Goal: Task Accomplishment & Management: Use online tool/utility

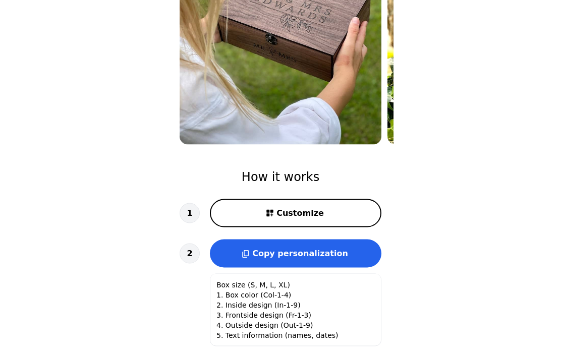
scroll to position [185, 0]
click at [293, 217] on span "Customize" at bounding box center [299, 213] width 47 height 12
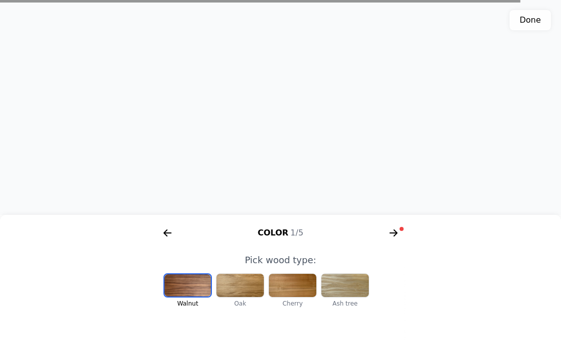
click at [244, 297] on div at bounding box center [239, 285] width 47 height 23
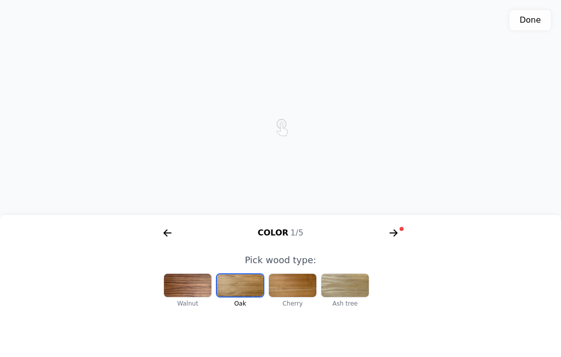
click at [393, 241] on icon "arrow right short" at bounding box center [393, 233] width 16 height 16
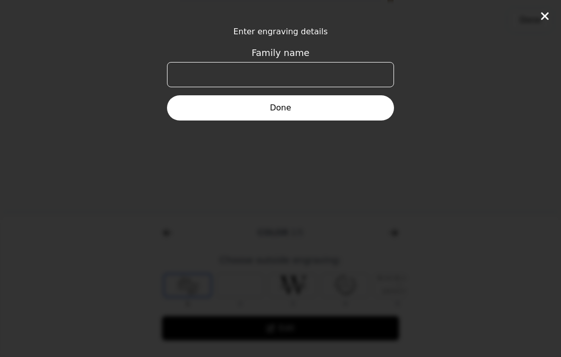
scroll to position [0, 387]
click at [215, 69] on input "Family name" at bounding box center [280, 74] width 227 height 25
type input "Batir"
click at [286, 107] on button "Done" at bounding box center [280, 107] width 227 height 25
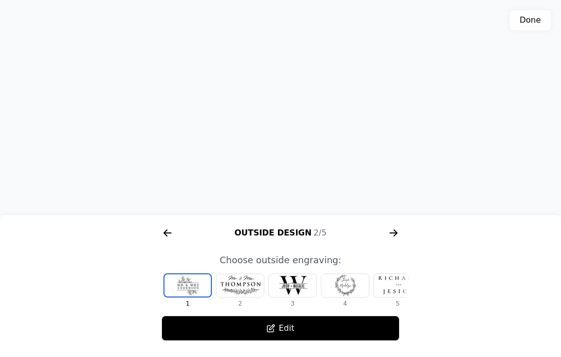
scroll to position [225, 0]
click at [237, 297] on div at bounding box center [239, 285] width 47 height 23
click at [345, 297] on div at bounding box center [344, 285] width 47 height 23
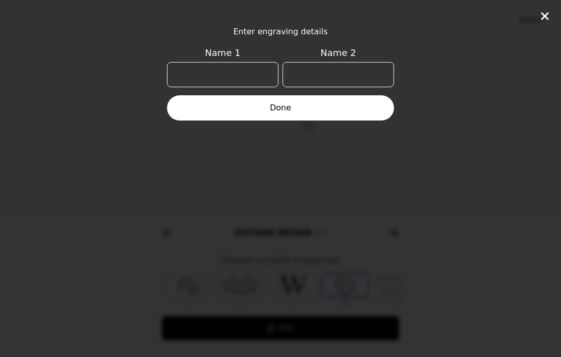
scroll to position [0, 65]
click at [203, 73] on input "Name 1" at bounding box center [222, 74] width 111 height 25
type input "Svenja"
click at [328, 74] on input "Name 2" at bounding box center [337, 74] width 111 height 25
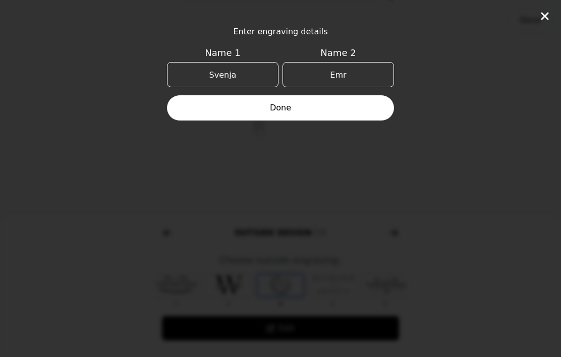
type input "Emre"
click at [280, 107] on button "Done" at bounding box center [280, 107] width 227 height 25
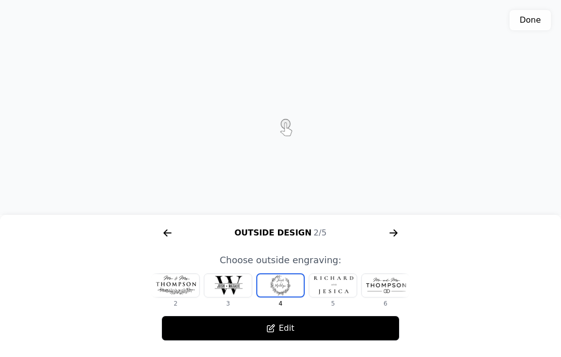
scroll to position [226, 0]
click at [337, 297] on div at bounding box center [332, 285] width 47 height 23
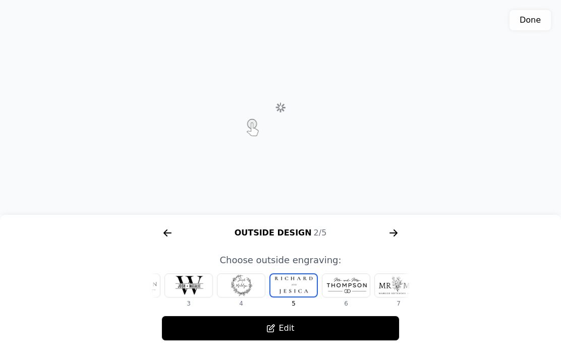
scroll to position [0, 117]
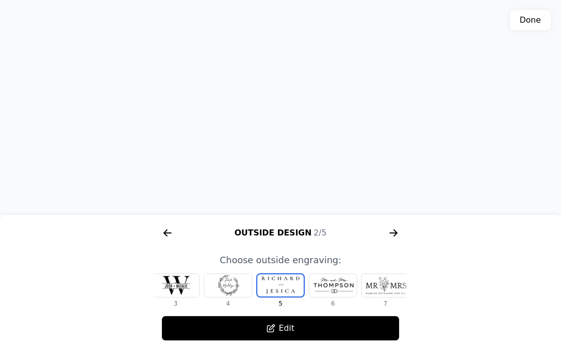
click at [342, 297] on div at bounding box center [332, 285] width 47 height 23
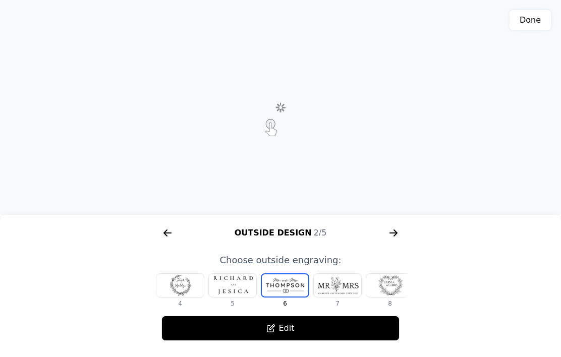
scroll to position [0, 169]
click at [339, 297] on div at bounding box center [332, 285] width 47 height 23
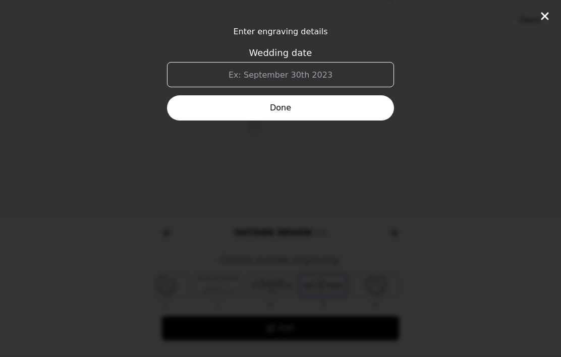
scroll to position [0, 188]
click at [219, 73] on input "Wedding date" at bounding box center [280, 74] width 227 height 25
type input "[DATE]"
click at [287, 109] on button "Done" at bounding box center [280, 107] width 227 height 25
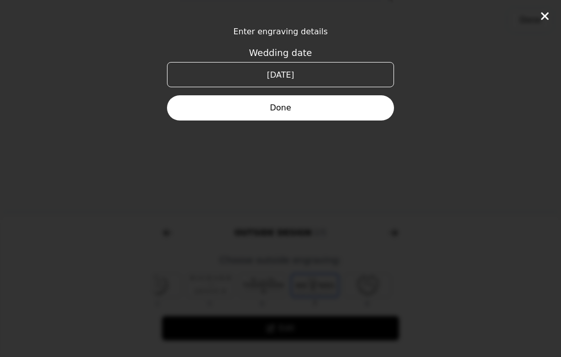
scroll to position [226, 0]
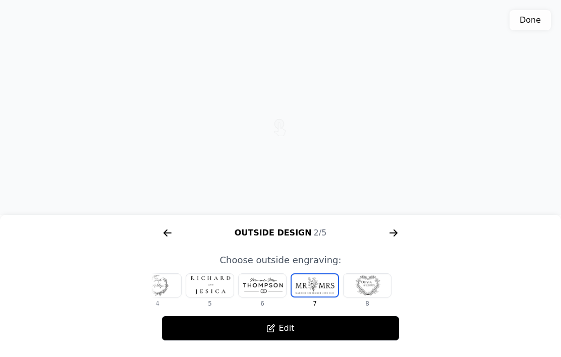
click at [366, 297] on div at bounding box center [366, 285] width 47 height 23
click at [392, 241] on icon "arrow right short" at bounding box center [393, 233] width 16 height 16
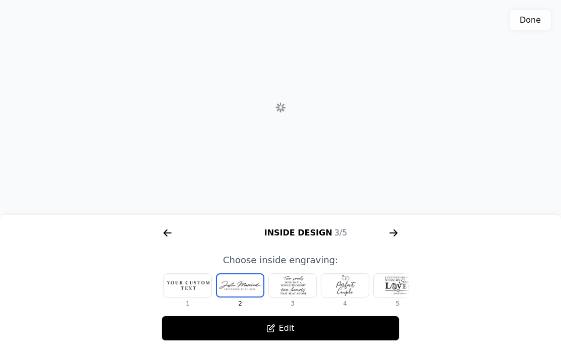
scroll to position [0, 645]
click at [388, 241] on icon "arrow right short" at bounding box center [393, 233] width 16 height 16
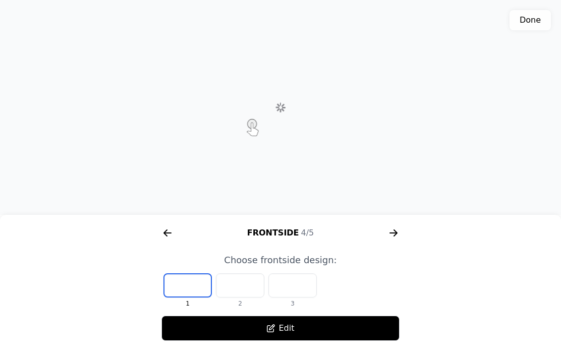
scroll to position [0, 903]
click at [167, 241] on icon "arrow right short" at bounding box center [167, 233] width 16 height 16
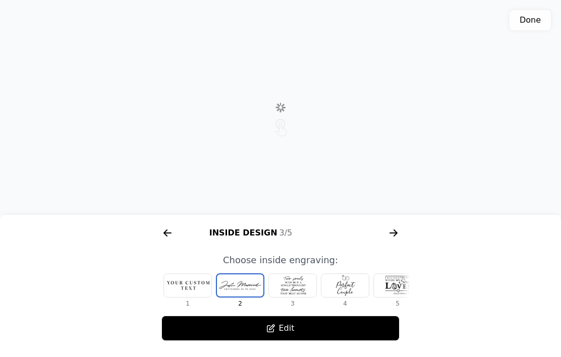
scroll to position [0, 645]
click at [297, 297] on div at bounding box center [292, 285] width 47 height 23
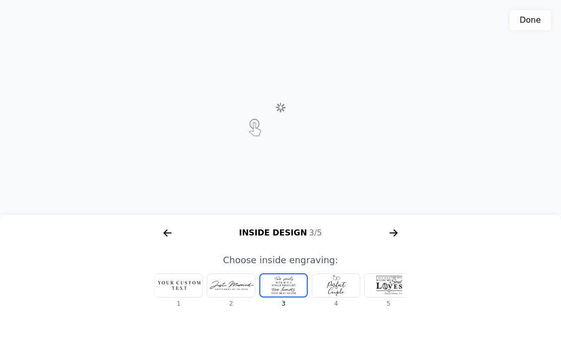
scroll to position [0, 12]
click at [335, 297] on div at bounding box center [332, 285] width 47 height 23
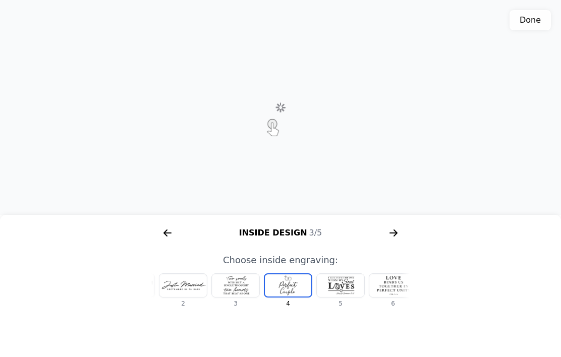
scroll to position [0, 65]
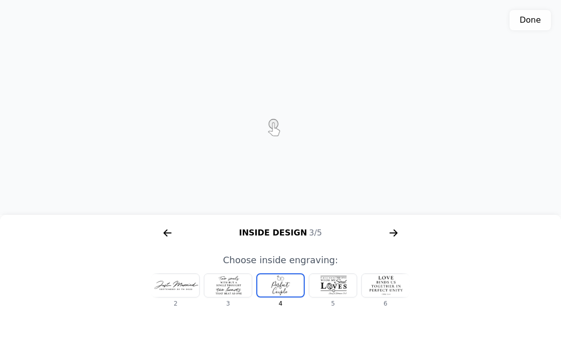
click at [386, 297] on div at bounding box center [384, 285] width 47 height 23
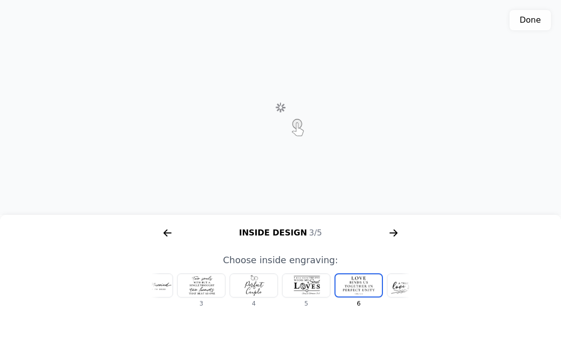
scroll to position [0, 169]
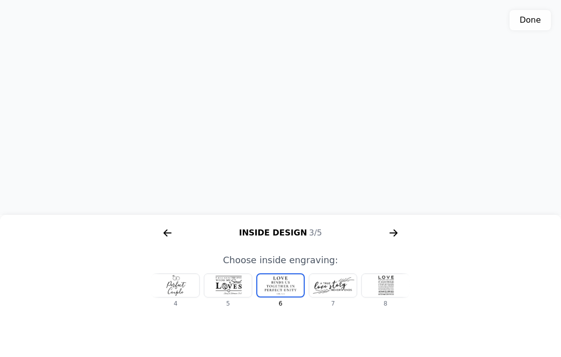
click at [344, 297] on div at bounding box center [332, 285] width 47 height 23
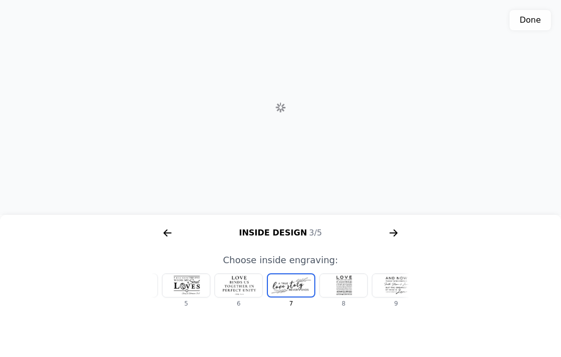
scroll to position [0, 222]
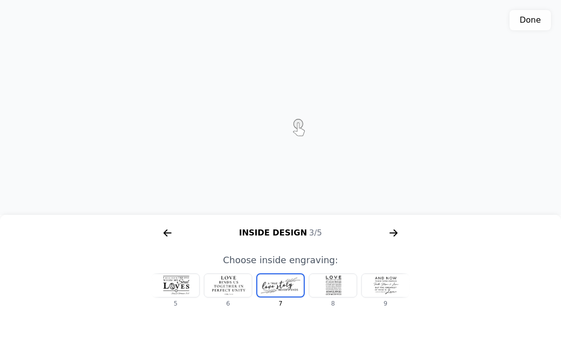
click at [172, 241] on icon "arrow right short" at bounding box center [167, 233] width 16 height 16
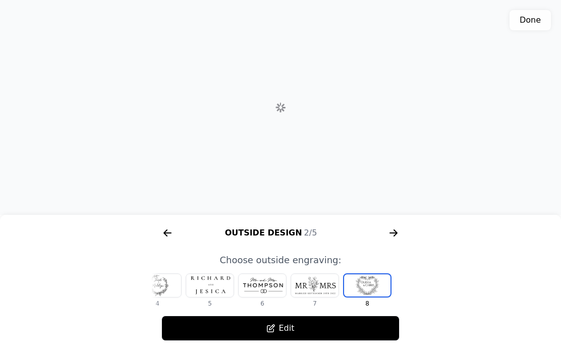
scroll to position [0, 387]
click at [395, 241] on icon "arrow right short" at bounding box center [393, 233] width 16 height 16
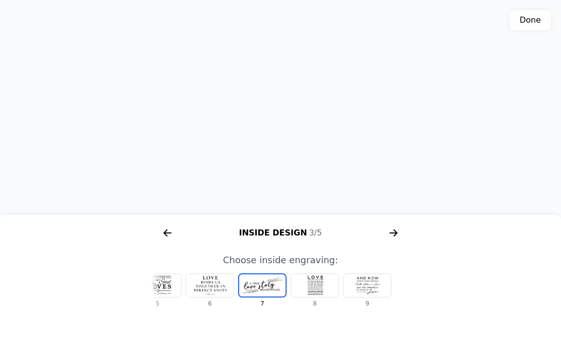
scroll to position [0, 240]
click at [390, 241] on icon "arrow right short" at bounding box center [393, 233] width 16 height 16
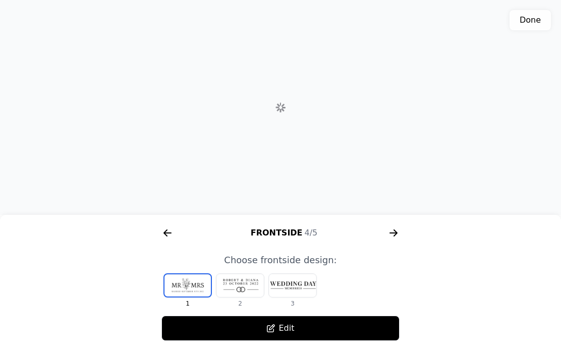
scroll to position [0, 903]
click at [246, 297] on div at bounding box center [239, 285] width 47 height 23
click at [302, 297] on div at bounding box center [292, 285] width 47 height 23
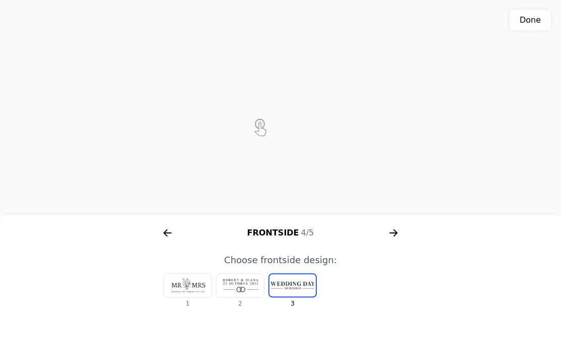
click at [189, 297] on div at bounding box center [187, 285] width 47 height 23
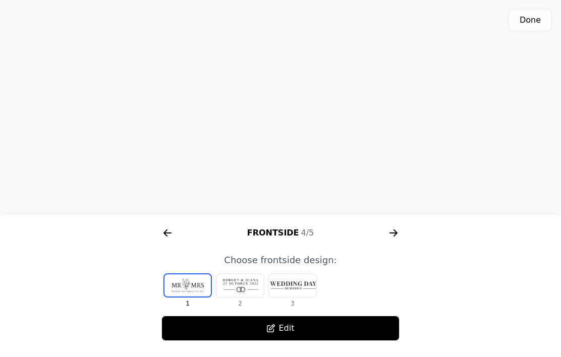
click at [240, 297] on div at bounding box center [239, 285] width 47 height 23
click at [392, 241] on icon "arrow right short" at bounding box center [393, 233] width 16 height 16
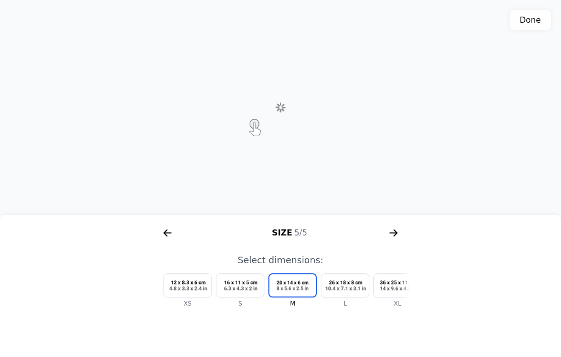
scroll to position [0, 1161]
click at [393, 241] on icon "arrow right short" at bounding box center [393, 233] width 16 height 16
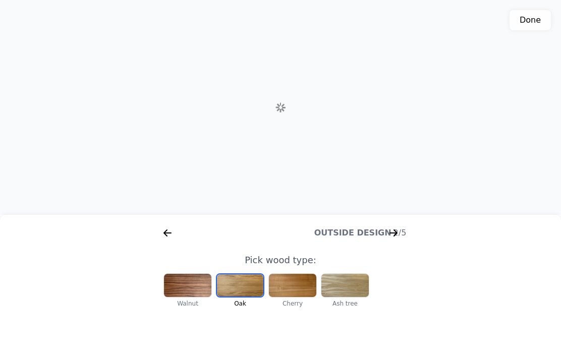
scroll to position [0, 129]
click at [528, 18] on button "Done" at bounding box center [529, 20] width 41 height 20
type textarea "Box size: M 1. Box color: Col-2 (Oak) 2. Inside design: In-7 3. Frontside desig…"
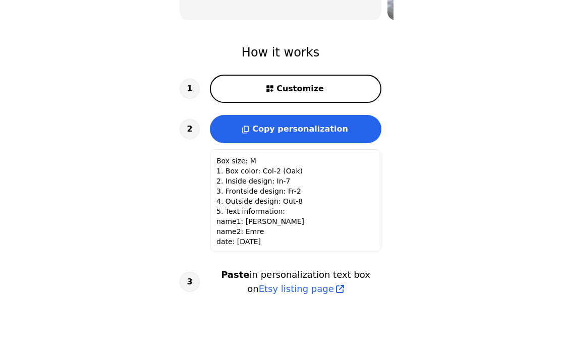
scroll to position [314, 0]
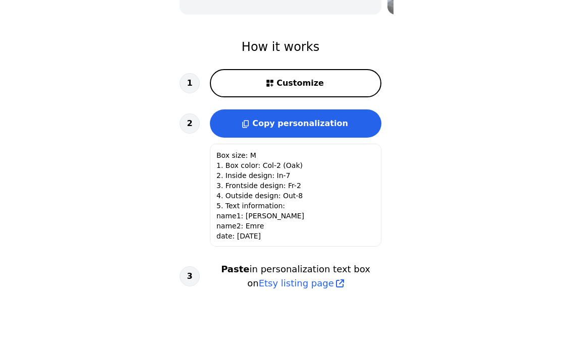
click at [301, 125] on span "Copy personalization" at bounding box center [300, 123] width 96 height 10
click at [297, 284] on span "Etsy listing page" at bounding box center [296, 283] width 75 height 14
